Goal: Transaction & Acquisition: Subscribe to service/newsletter

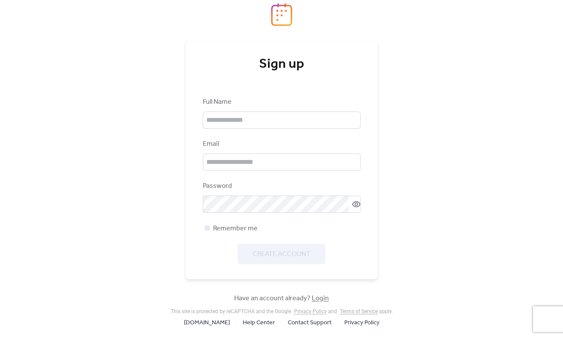
click at [326, 297] on link "Login" at bounding box center [320, 298] width 17 height 13
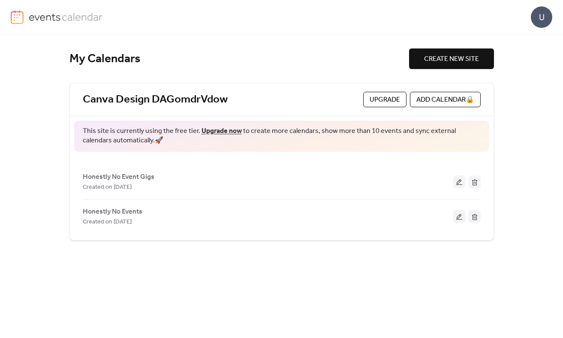
click at [216, 131] on link "Upgrade now" at bounding box center [222, 130] width 40 height 13
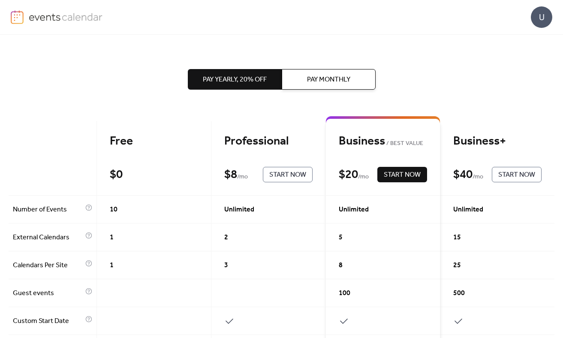
scroll to position [2, 0]
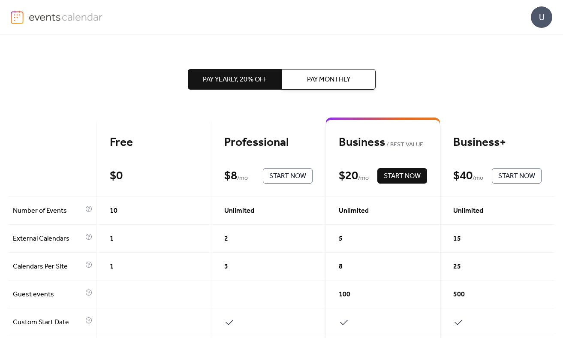
click at [310, 87] on button "Pay Monthly" at bounding box center [329, 79] width 94 height 21
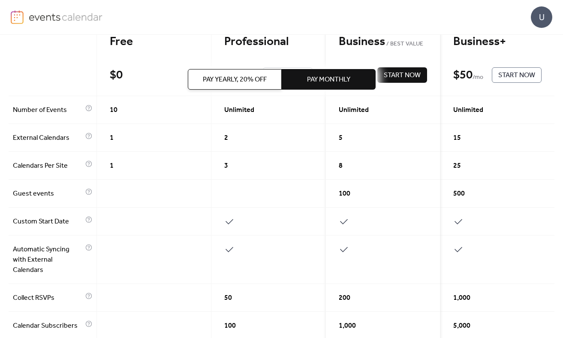
scroll to position [0, 0]
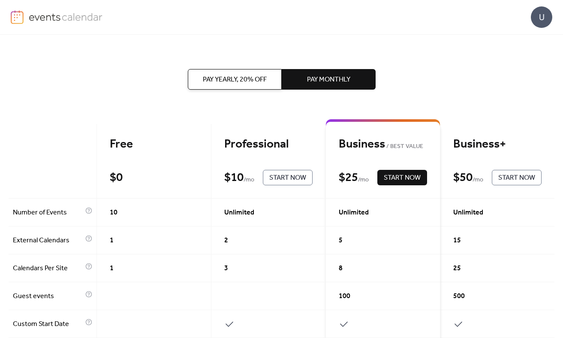
click at [287, 173] on span "Start Now" at bounding box center [287, 178] width 37 height 10
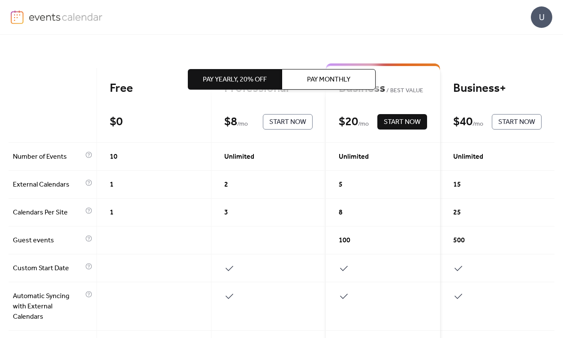
scroll to position [54, 0]
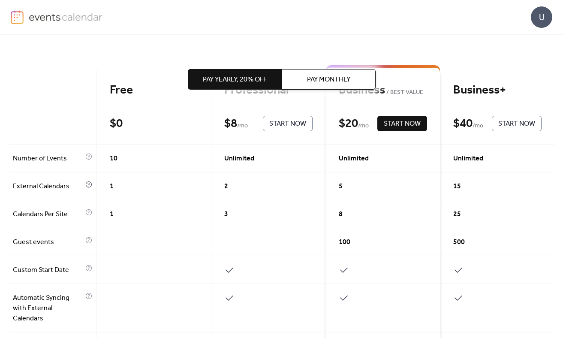
click at [85, 184] on icon at bounding box center [88, 184] width 7 height 7
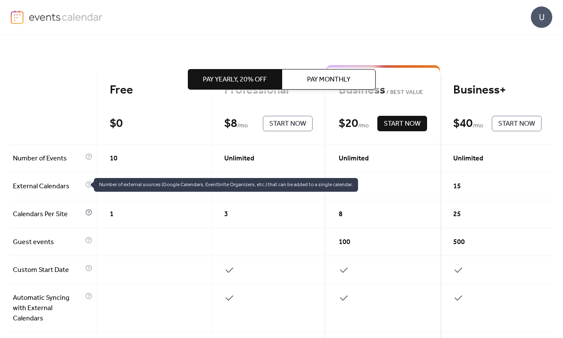
click at [85, 212] on icon at bounding box center [88, 212] width 7 height 7
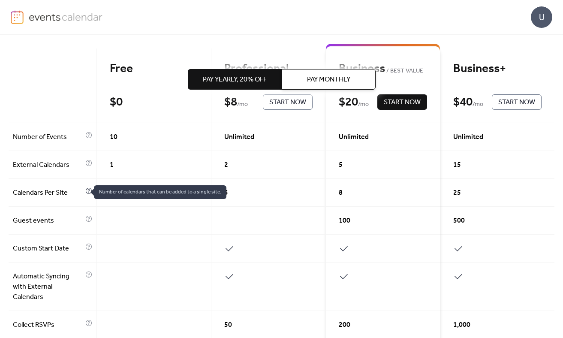
scroll to position [75, 0]
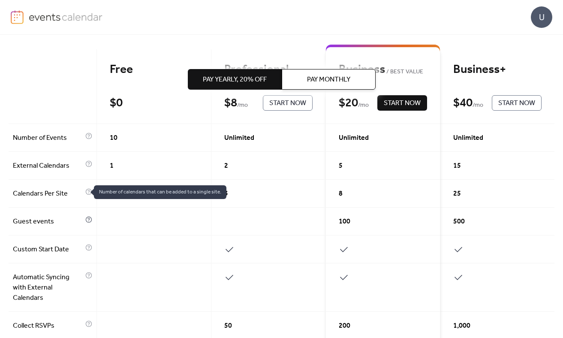
click at [86, 221] on icon at bounding box center [88, 219] width 7 height 7
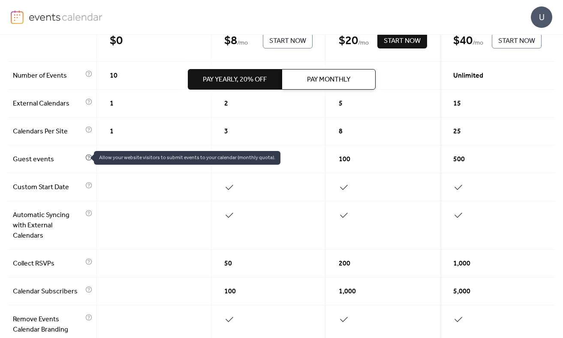
scroll to position [138, 0]
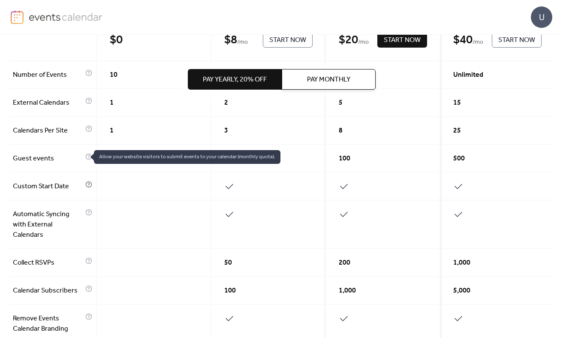
click at [85, 184] on icon at bounding box center [88, 184] width 7 height 7
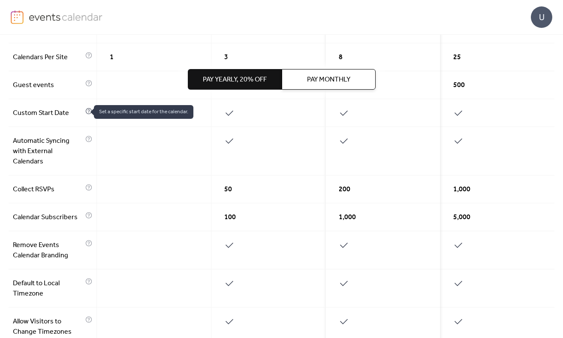
scroll to position [212, 0]
click at [88, 188] on circle at bounding box center [88, 188] width 1 height 1
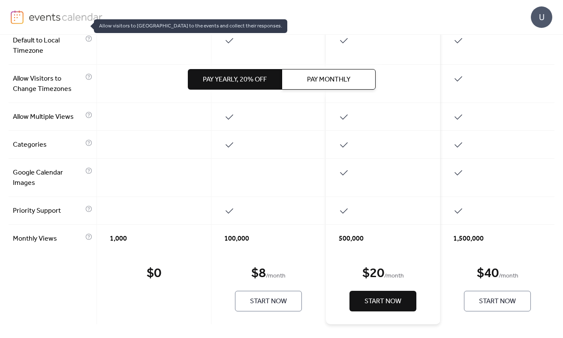
scroll to position [455, 0]
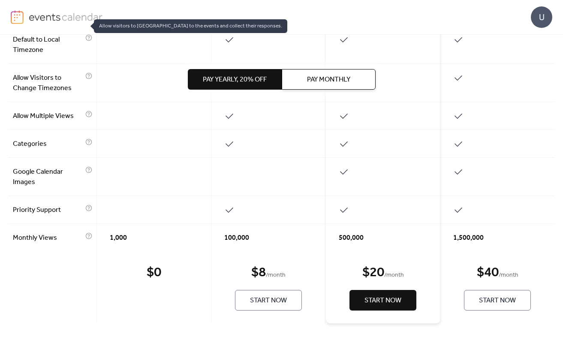
click at [250, 302] on span "Start Now" at bounding box center [268, 301] width 37 height 10
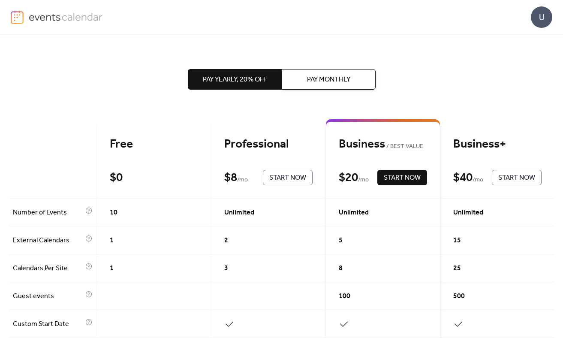
click at [327, 88] on button "Pay Monthly" at bounding box center [329, 79] width 94 height 21
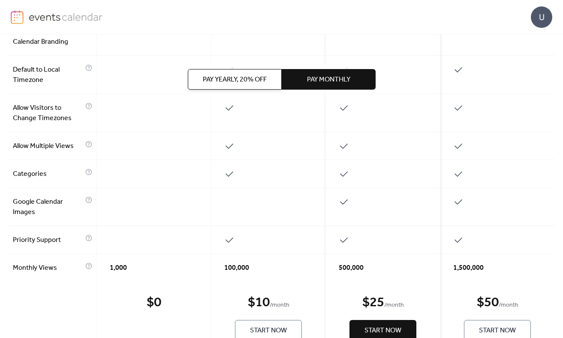
scroll to position [457, 0]
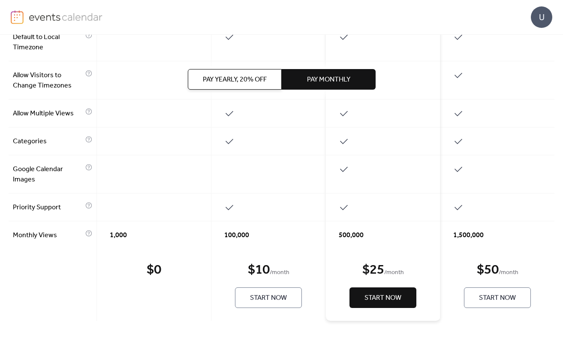
click at [253, 305] on button "Start Now" at bounding box center [268, 297] width 67 height 21
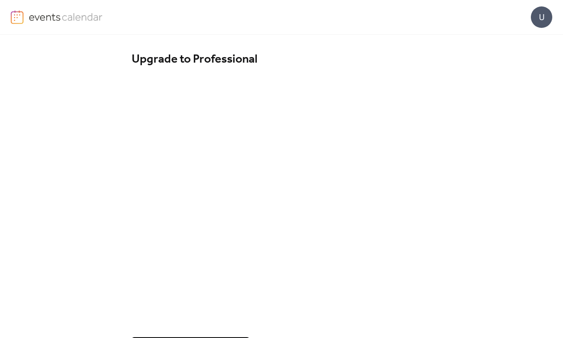
scroll to position [37, 0]
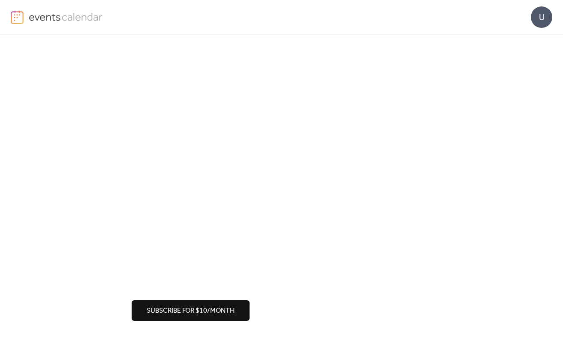
click at [151, 308] on span "Subscribe for $10/month" at bounding box center [191, 311] width 88 height 10
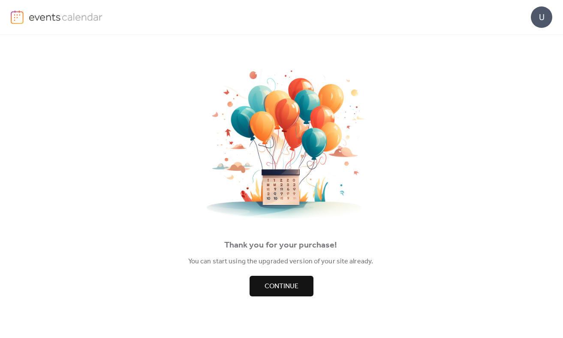
click at [272, 286] on span "Continue" at bounding box center [282, 286] width 34 height 10
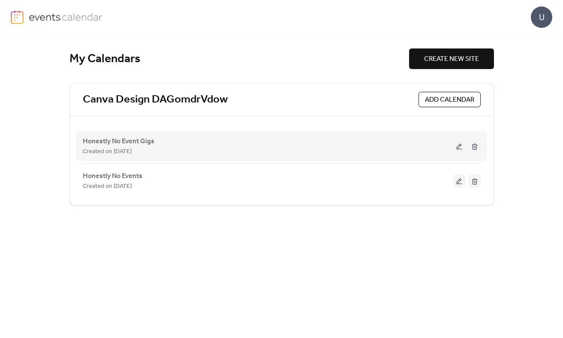
click at [461, 149] on button at bounding box center [460, 146] width 12 height 13
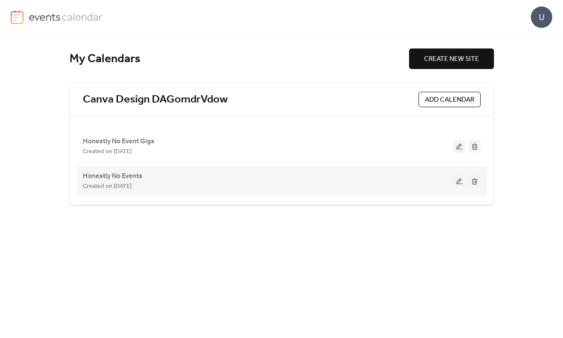
click at [460, 184] on button at bounding box center [460, 181] width 12 height 13
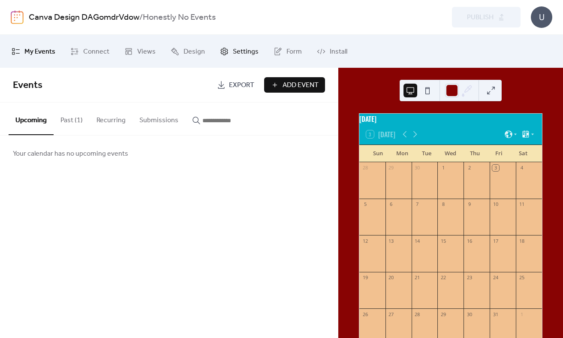
click at [238, 53] on span "Settings" at bounding box center [246, 51] width 26 height 13
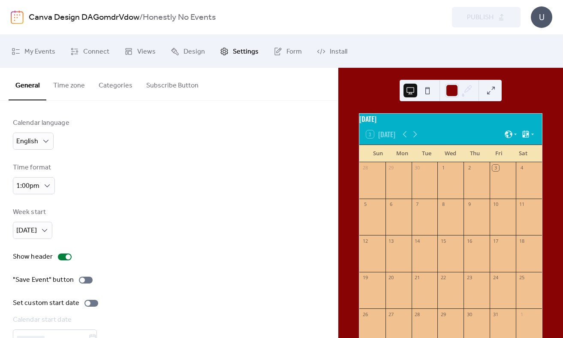
scroll to position [48, 0]
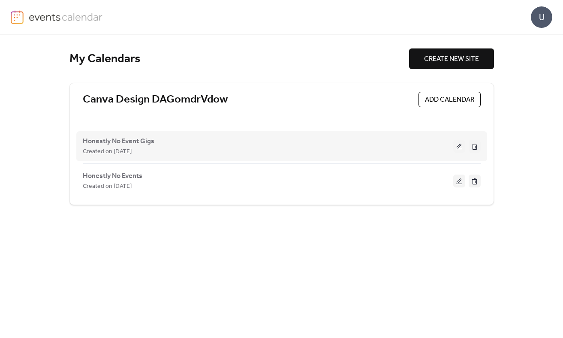
click at [173, 145] on div "Honestly No Event Gigs Created on 22-Sep-2025" at bounding box center [268, 146] width 371 height 21
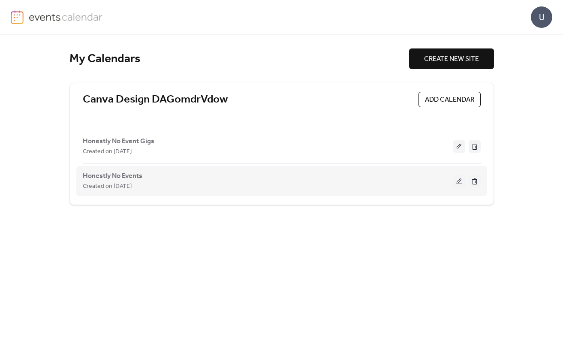
click at [458, 181] on button at bounding box center [460, 181] width 12 height 13
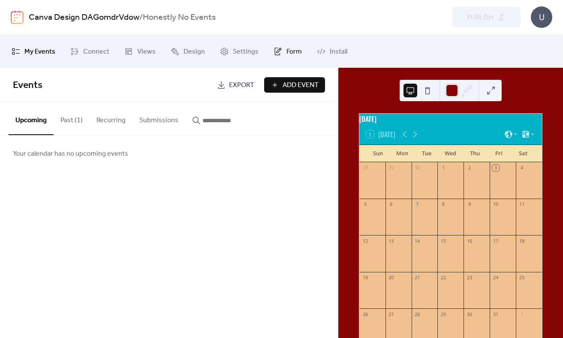
click at [287, 52] on span "Form" at bounding box center [294, 51] width 15 height 13
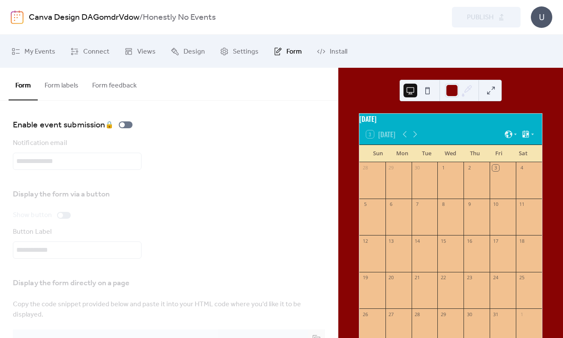
click at [58, 87] on button "Form labels" at bounding box center [62, 84] width 48 height 32
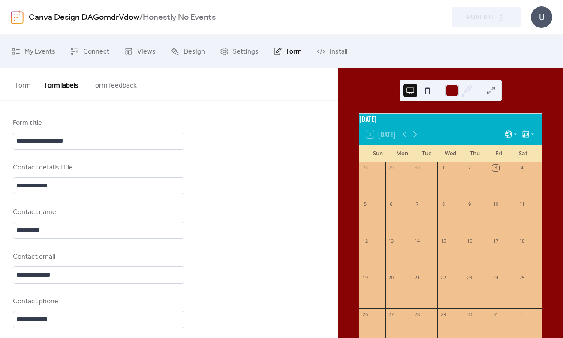
click at [119, 81] on button "Form feedback" at bounding box center [114, 84] width 58 height 32
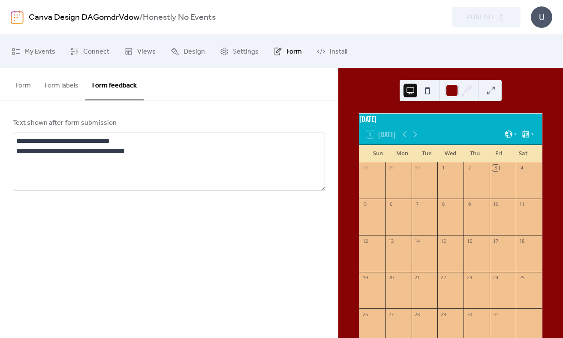
click at [26, 82] on button "Form" at bounding box center [23, 84] width 29 height 32
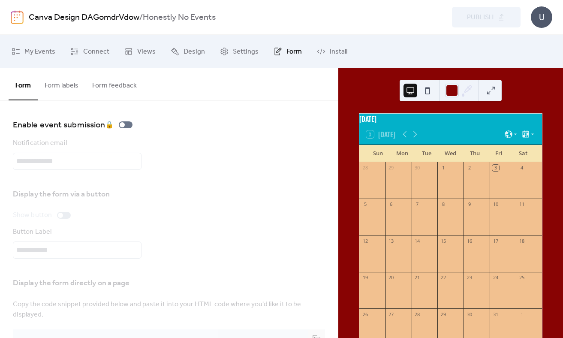
click at [70, 92] on button "Form labels" at bounding box center [62, 84] width 48 height 32
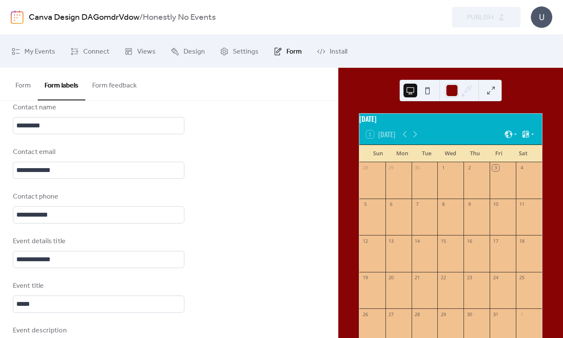
scroll to position [116, 0]
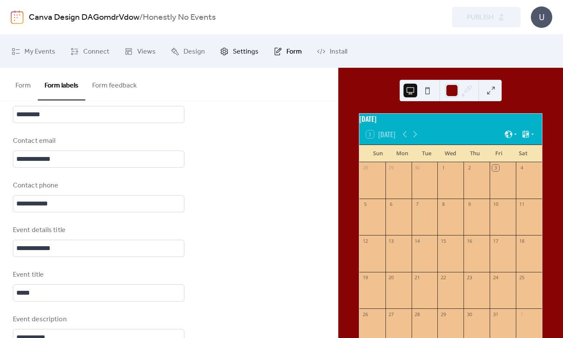
click at [237, 53] on span "Settings" at bounding box center [246, 51] width 26 height 13
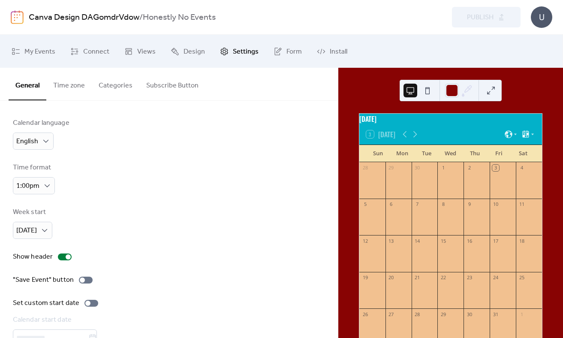
scroll to position [48, 0]
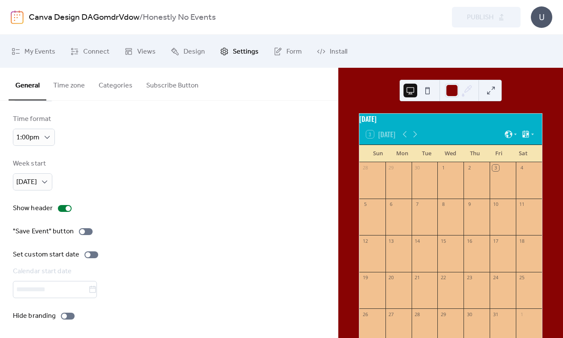
click at [69, 85] on button "Time zone" at bounding box center [68, 84] width 45 height 32
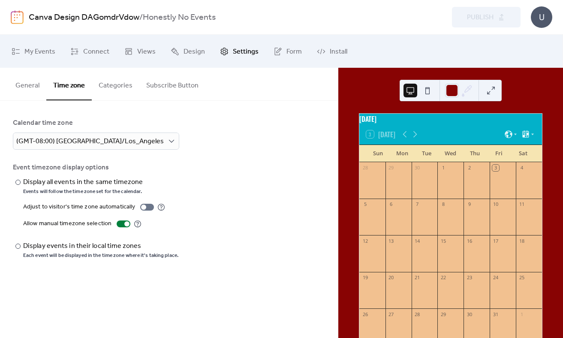
click at [110, 85] on button "Categories" at bounding box center [116, 84] width 48 height 32
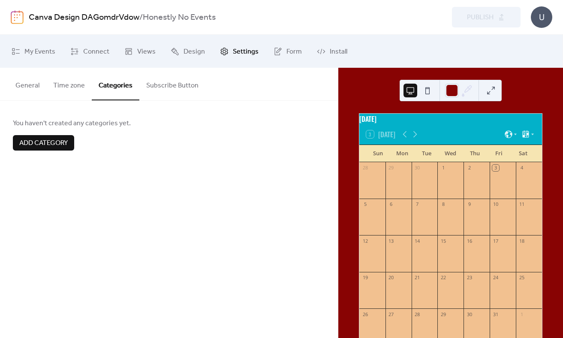
click at [76, 85] on button "Time zone" at bounding box center [68, 84] width 45 height 32
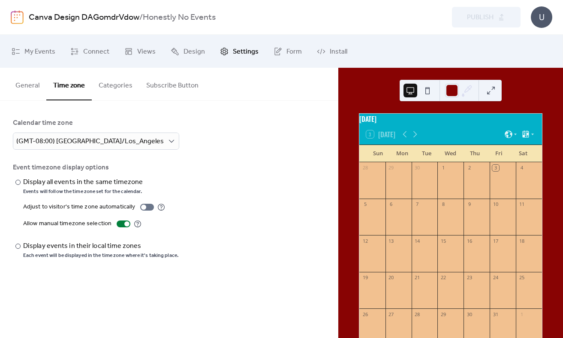
click at [120, 91] on button "Categories" at bounding box center [116, 84] width 48 height 32
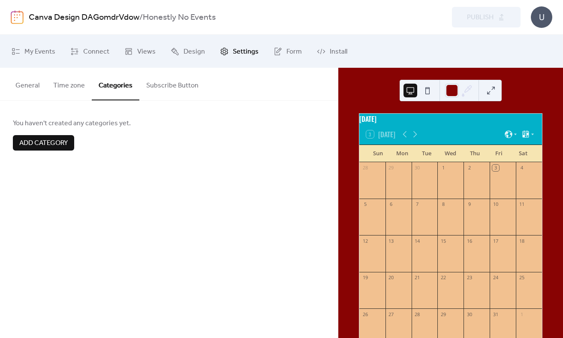
click at [178, 90] on button "Subscribe Button" at bounding box center [172, 84] width 66 height 32
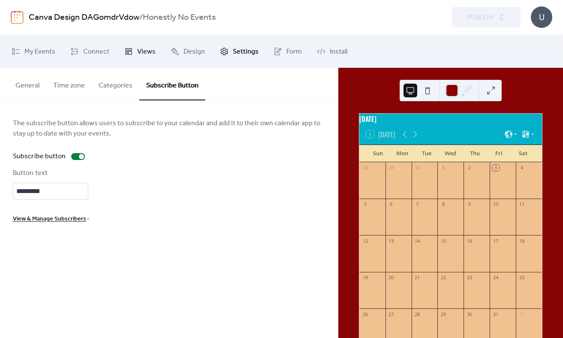
click at [145, 52] on span "Views" at bounding box center [146, 51] width 18 height 13
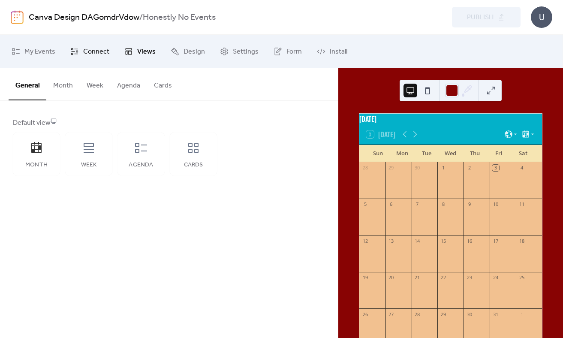
click at [97, 55] on span "Connect" at bounding box center [96, 51] width 26 height 13
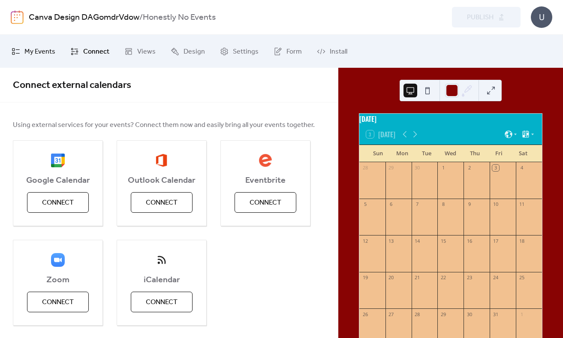
click at [42, 53] on span "My Events" at bounding box center [39, 51] width 31 height 13
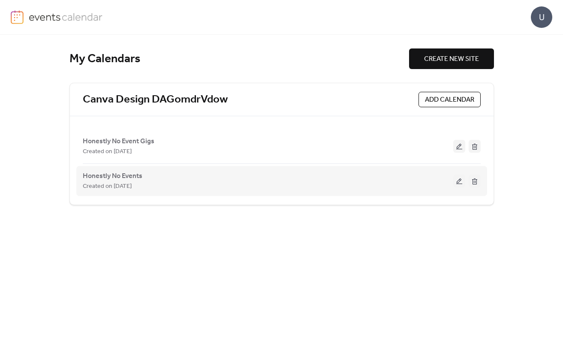
click at [160, 175] on div "Honestly No Events Created on 21-Sep-2025" at bounding box center [268, 181] width 371 height 21
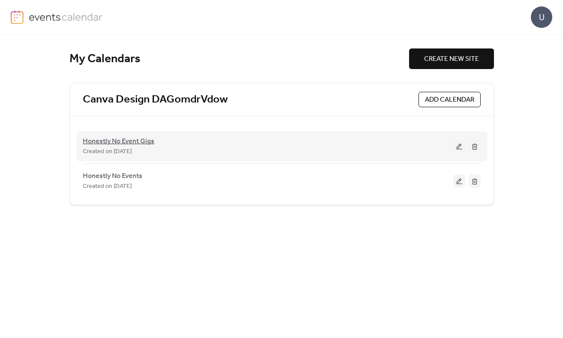
click at [127, 144] on span "Honestly No Event Gigs" at bounding box center [119, 141] width 72 height 10
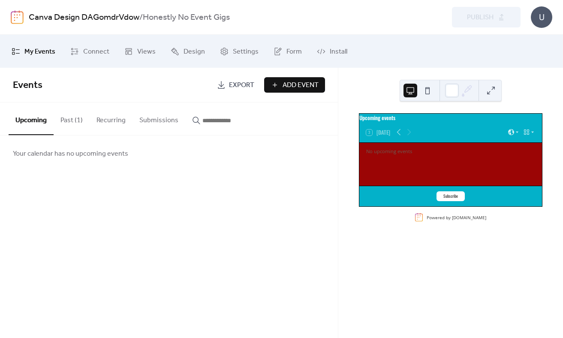
click at [30, 85] on span "Events" at bounding box center [28, 85] width 30 height 19
drag, startPoint x: 30, startPoint y: 85, endPoint x: 37, endPoint y: 86, distance: 6.5
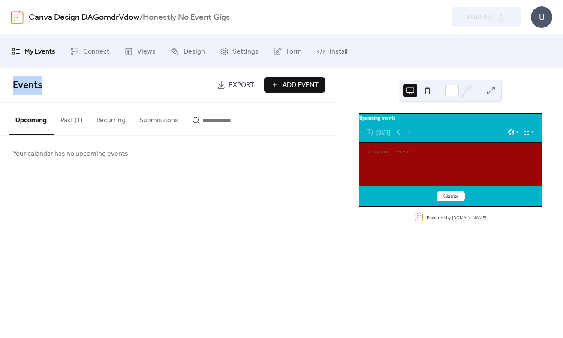
click at [37, 86] on span "Events" at bounding box center [28, 85] width 30 height 19
click at [57, 90] on span "Events" at bounding box center [112, 85] width 198 height 17
click at [41, 85] on span "Events" at bounding box center [28, 85] width 30 height 19
click at [47, 47] on span "My Events" at bounding box center [39, 51] width 31 height 13
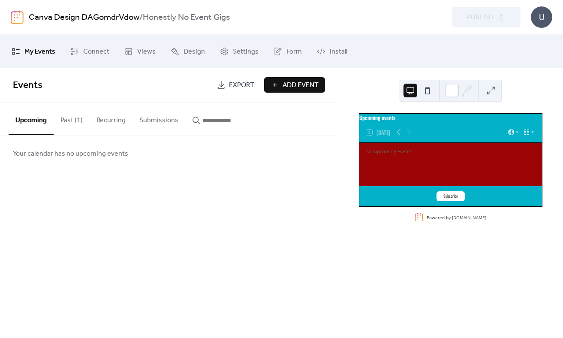
click at [381, 122] on div "Upcoming events" at bounding box center [451, 118] width 183 height 8
click at [432, 93] on button at bounding box center [428, 91] width 14 height 14
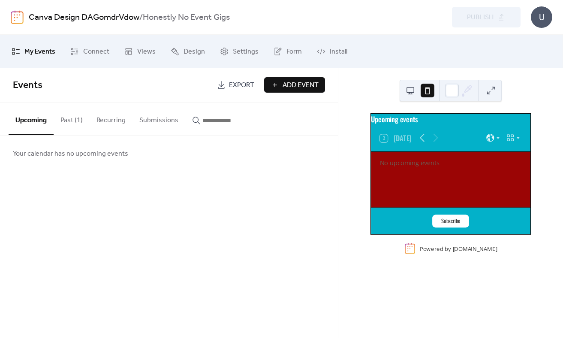
click at [36, 84] on span "Events" at bounding box center [28, 85] width 30 height 19
drag, startPoint x: 36, startPoint y: 84, endPoint x: 28, endPoint y: 53, distance: 31.7
click at [28, 53] on span "My Events" at bounding box center [39, 51] width 31 height 13
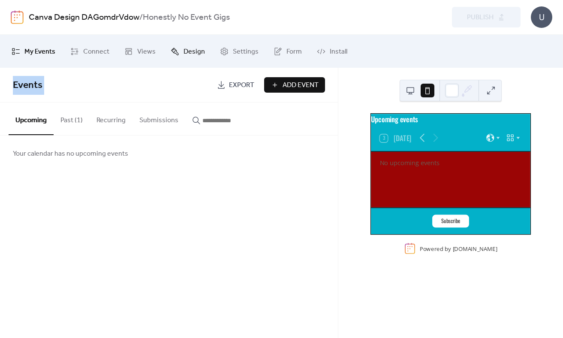
click at [197, 49] on span "Design" at bounding box center [194, 51] width 21 height 13
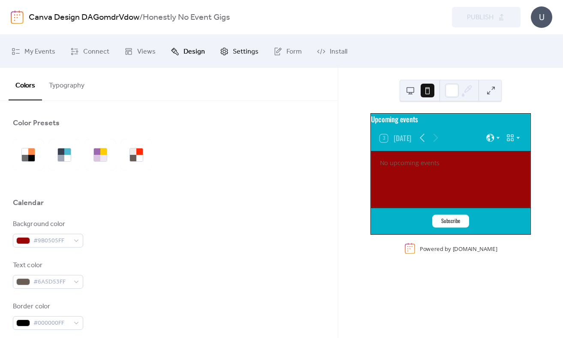
click at [227, 46] on link "Settings" at bounding box center [239, 51] width 51 height 26
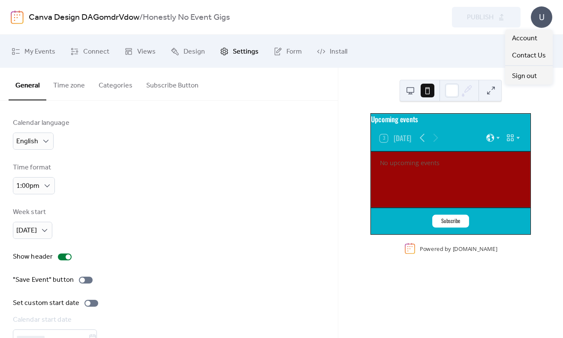
click at [538, 20] on div "U" at bounding box center [541, 16] width 21 height 21
click at [527, 41] on span "Account" at bounding box center [524, 38] width 25 height 10
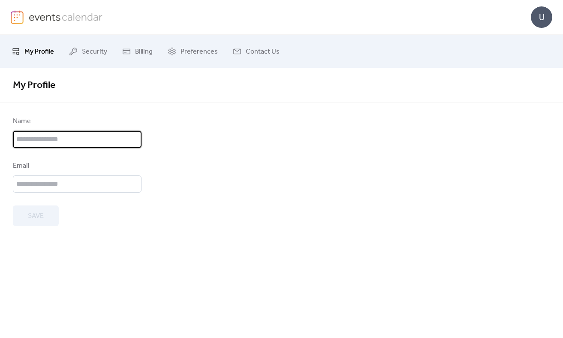
click at [58, 142] on input "text" at bounding box center [77, 139] width 129 height 17
type input "**********"
click at [42, 185] on input "email" at bounding box center [77, 183] width 129 height 17
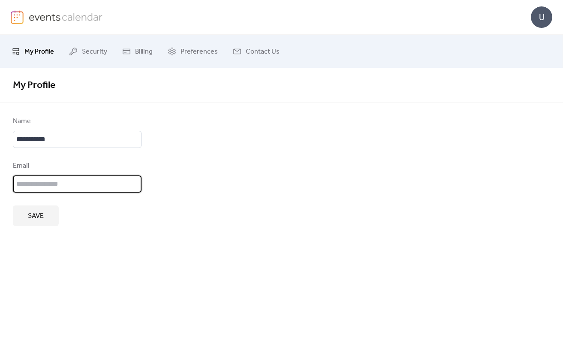
type input "**********"
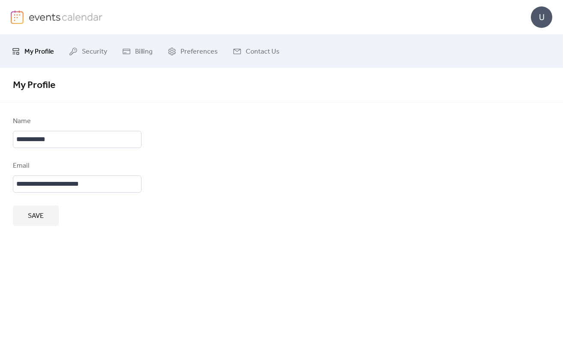
click at [29, 217] on span "Save" at bounding box center [36, 216] width 16 height 10
click at [92, 51] on span "Security" at bounding box center [94, 51] width 25 height 13
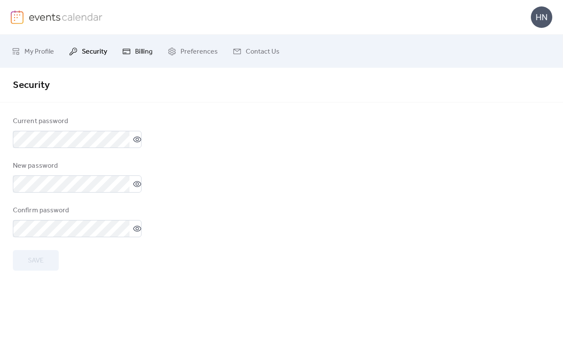
click at [128, 48] on icon at bounding box center [127, 51] width 8 height 6
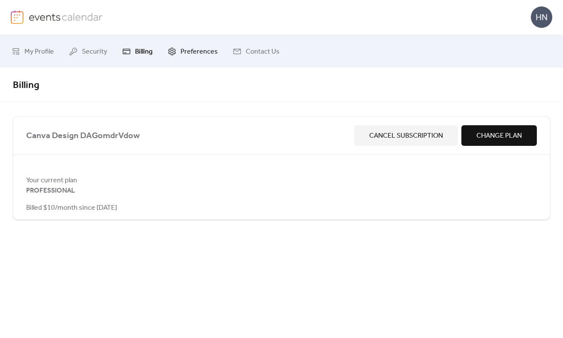
click at [185, 57] on span "Preferences" at bounding box center [199, 51] width 37 height 13
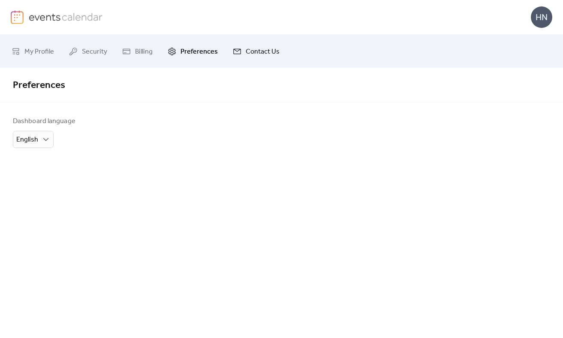
click at [246, 55] on span "Contact Us" at bounding box center [263, 51] width 34 height 13
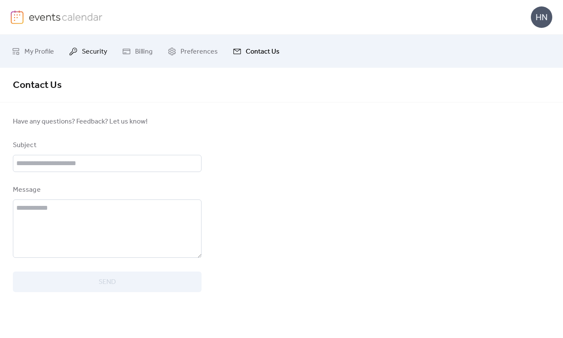
click at [87, 56] on span "Security" at bounding box center [94, 51] width 25 height 13
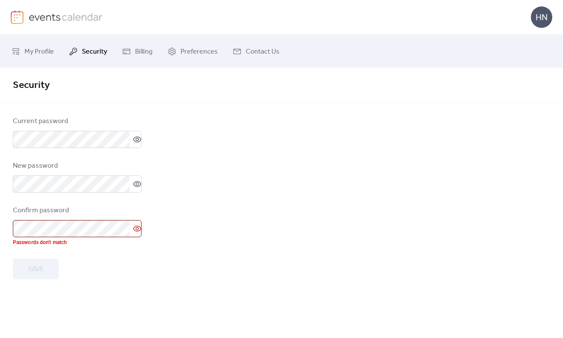
click at [133, 230] on icon at bounding box center [137, 228] width 9 height 9
click at [107, 255] on div "Save" at bounding box center [77, 260] width 129 height 21
click at [138, 136] on icon at bounding box center [137, 139] width 9 height 9
click at [47, 257] on button "Save" at bounding box center [36, 260] width 46 height 21
click at [38, 48] on span "My Profile" at bounding box center [39, 51] width 30 height 13
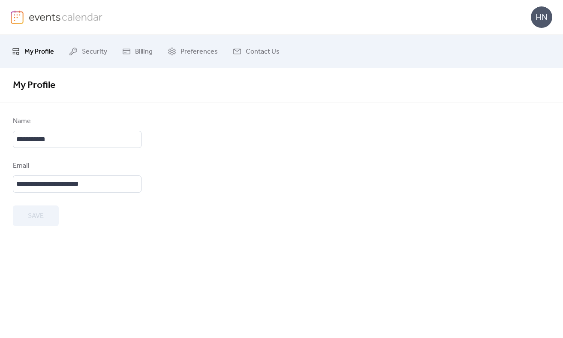
click at [544, 28] on div "HN" at bounding box center [282, 17] width 542 height 34
click at [544, 23] on div "HN" at bounding box center [541, 16] width 21 height 21
click at [532, 41] on span "Account" at bounding box center [524, 38] width 25 height 10
click at [536, 21] on div "HN" at bounding box center [541, 16] width 21 height 21
click at [27, 51] on span "My Profile" at bounding box center [39, 51] width 30 height 13
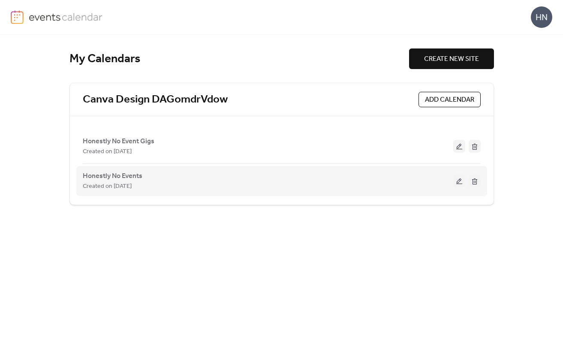
click at [121, 188] on span "Created on [DATE]" at bounding box center [107, 186] width 49 height 10
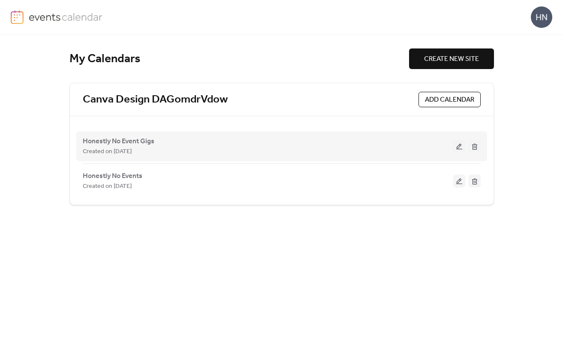
click at [358, 150] on div "Created on [DATE]" at bounding box center [268, 151] width 371 height 10
click at [115, 145] on span "Honestly No Event Gigs" at bounding box center [119, 141] width 72 height 10
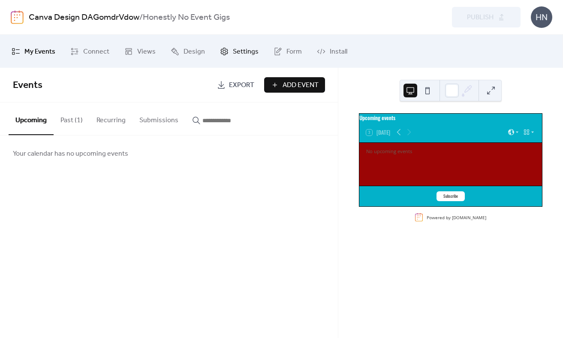
click at [244, 55] on span "Settings" at bounding box center [246, 51] width 26 height 13
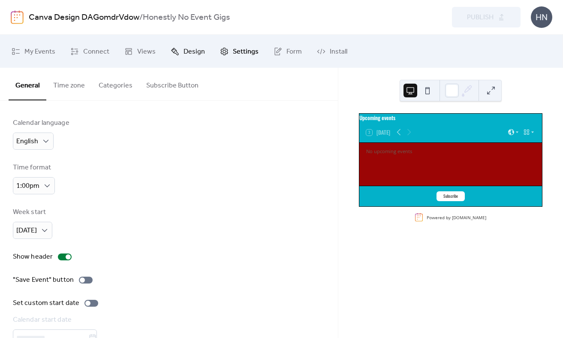
click at [188, 48] on span "Design" at bounding box center [194, 51] width 21 height 13
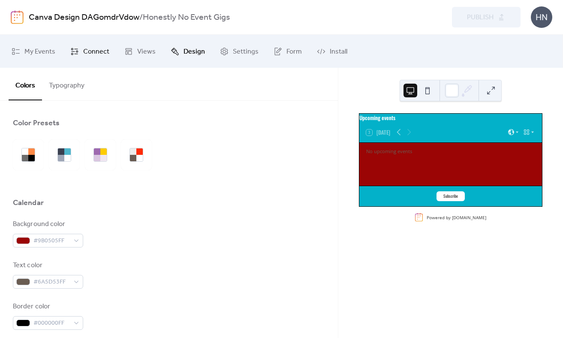
click at [79, 51] on link "Connect" at bounding box center [90, 51] width 52 height 26
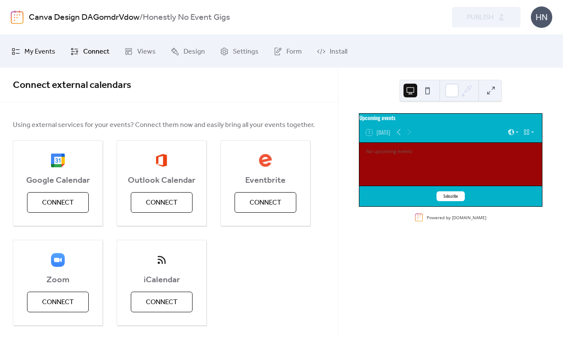
click at [33, 44] on link "My Events" at bounding box center [33, 51] width 57 height 26
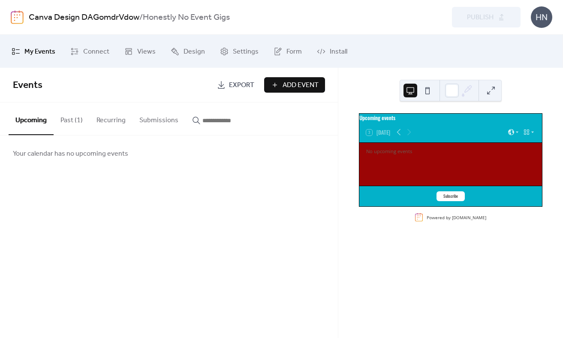
click at [240, 84] on span "Export" at bounding box center [241, 85] width 25 height 10
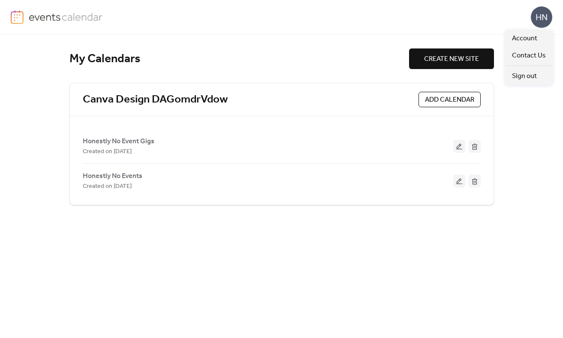
click at [540, 18] on div "HN" at bounding box center [541, 16] width 21 height 21
click at [535, 38] on span "Account" at bounding box center [524, 38] width 25 height 10
